Goal: Task Accomplishment & Management: Manage account settings

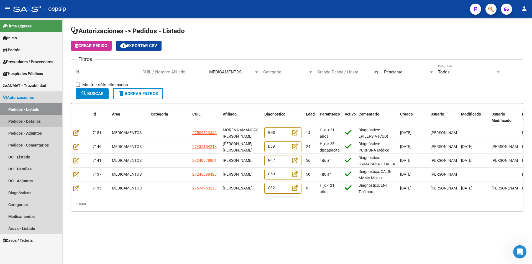
click at [31, 119] on link "Pedidos - Detalles" at bounding box center [31, 121] width 62 height 12
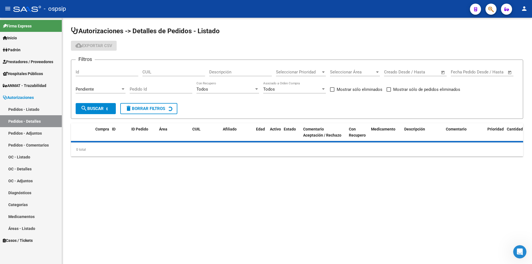
click at [31, 110] on link "Pedidos - Listado" at bounding box center [31, 109] width 62 height 12
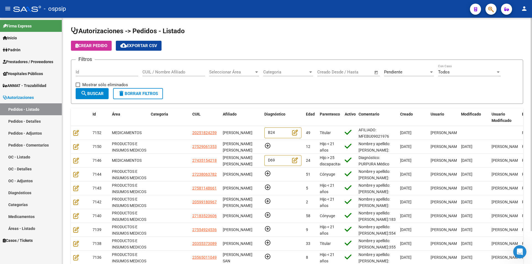
click at [250, 74] on span "Seleccionar Área" at bounding box center [231, 72] width 45 height 5
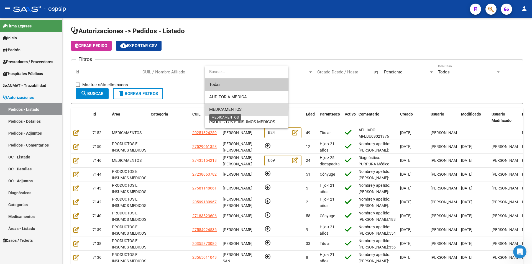
click at [232, 107] on span "MEDICAMENTOS" at bounding box center [225, 109] width 32 height 5
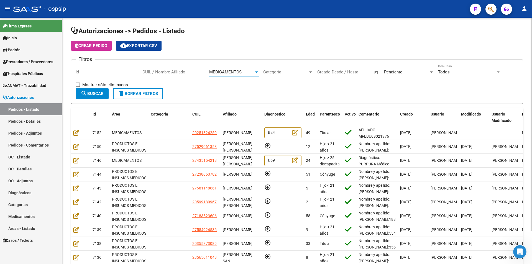
click at [85, 92] on mat-icon "search" at bounding box center [84, 93] width 7 height 7
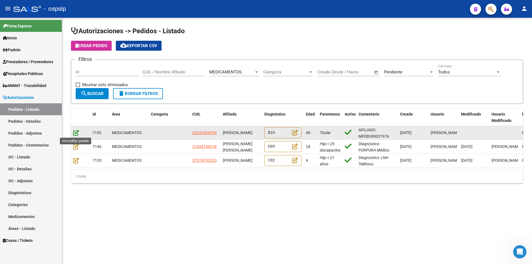
click at [74, 133] on icon at bounding box center [76, 133] width 6 height 6
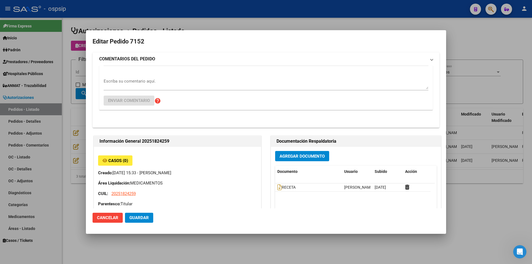
type input "Capital Federal, CABA, [PERSON_NAME] 1829, Piso: PB, Departamento: D"
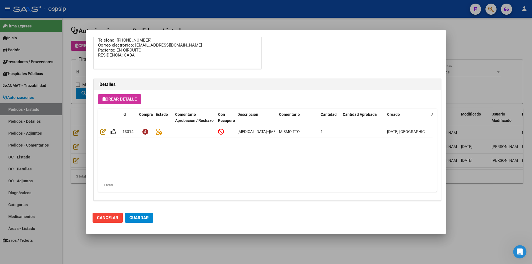
scroll to position [354, 0]
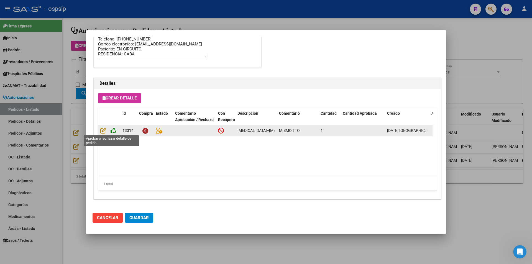
click at [115, 131] on icon at bounding box center [114, 130] width 6 height 6
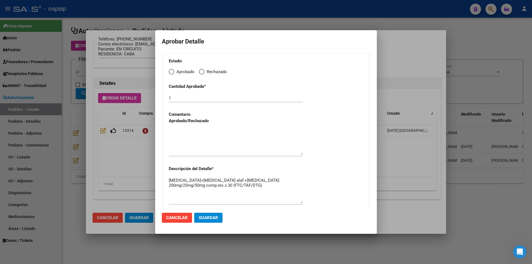
click at [172, 71] on span "Elija una opción" at bounding box center [172, 72] width 6 height 6
click at [172, 71] on input "Aprobado" at bounding box center [172, 72] width 6 height 6
radio input "true"
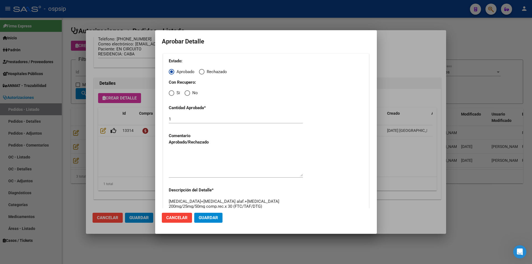
drag, startPoint x: 171, startPoint y: 92, endPoint x: 174, endPoint y: 96, distance: 4.7
click at [172, 93] on span "Elija una opción" at bounding box center [172, 93] width 6 height 6
click at [172, 93] on input "Si" at bounding box center [172, 93] width 6 height 6
radio input "true"
click at [198, 155] on textarea at bounding box center [236, 163] width 134 height 26
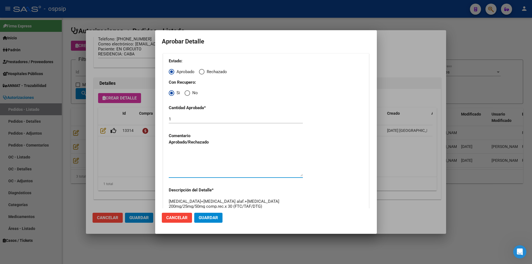
click at [211, 216] on span "Guardar" at bounding box center [208, 217] width 19 height 5
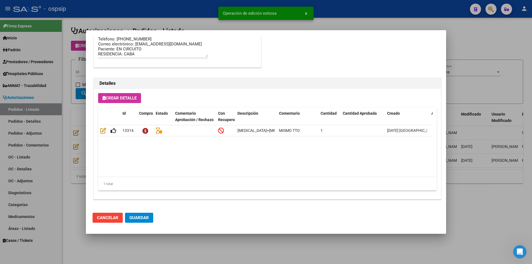
type input "[GEOGRAPHIC_DATA], CABA, [PERSON_NAME] 1829, Piso: PB"
click at [136, 213] on button "Guardar" at bounding box center [139, 218] width 28 height 10
click at [181, 250] on div at bounding box center [266, 132] width 532 height 264
